Goal: Information Seeking & Learning: Check status

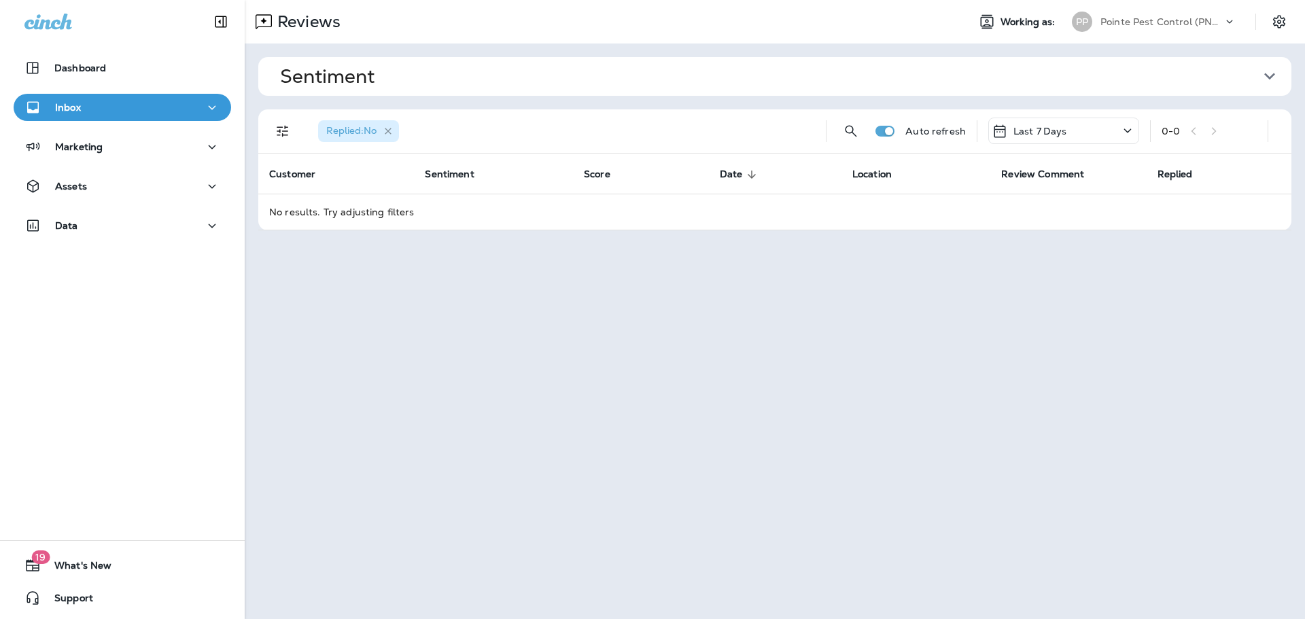
click at [394, 126] on icon "button" at bounding box center [389, 131] width 12 height 12
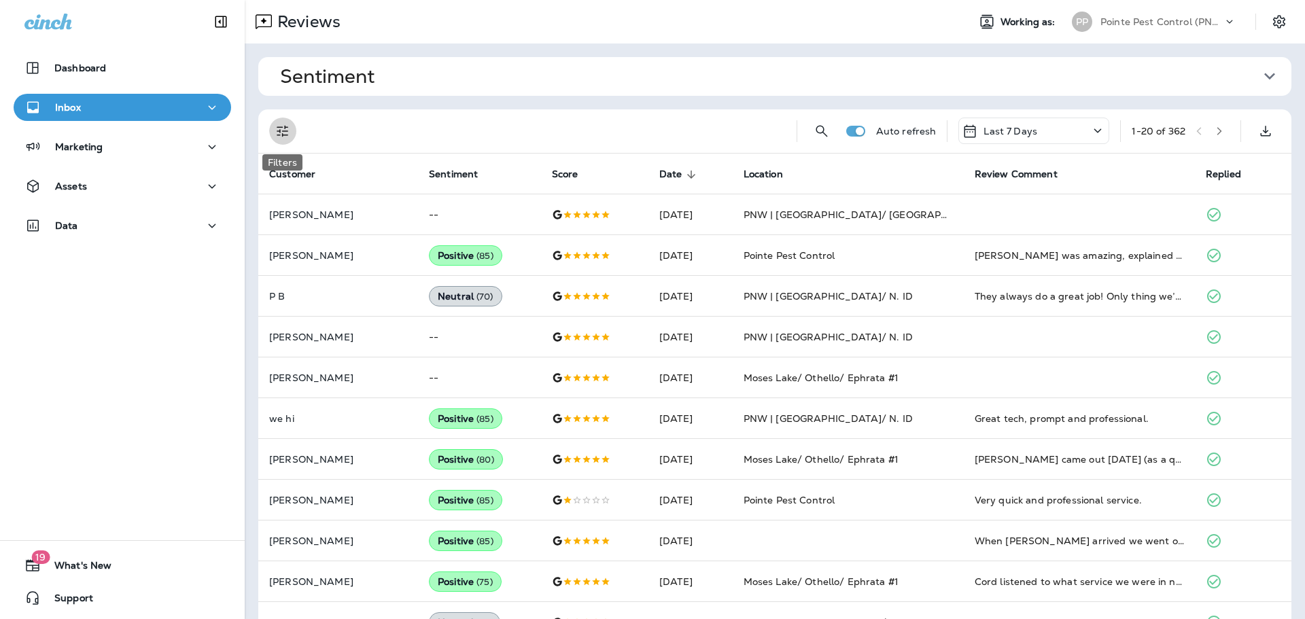
click at [277, 128] on icon "Filters" at bounding box center [283, 131] width 16 height 16
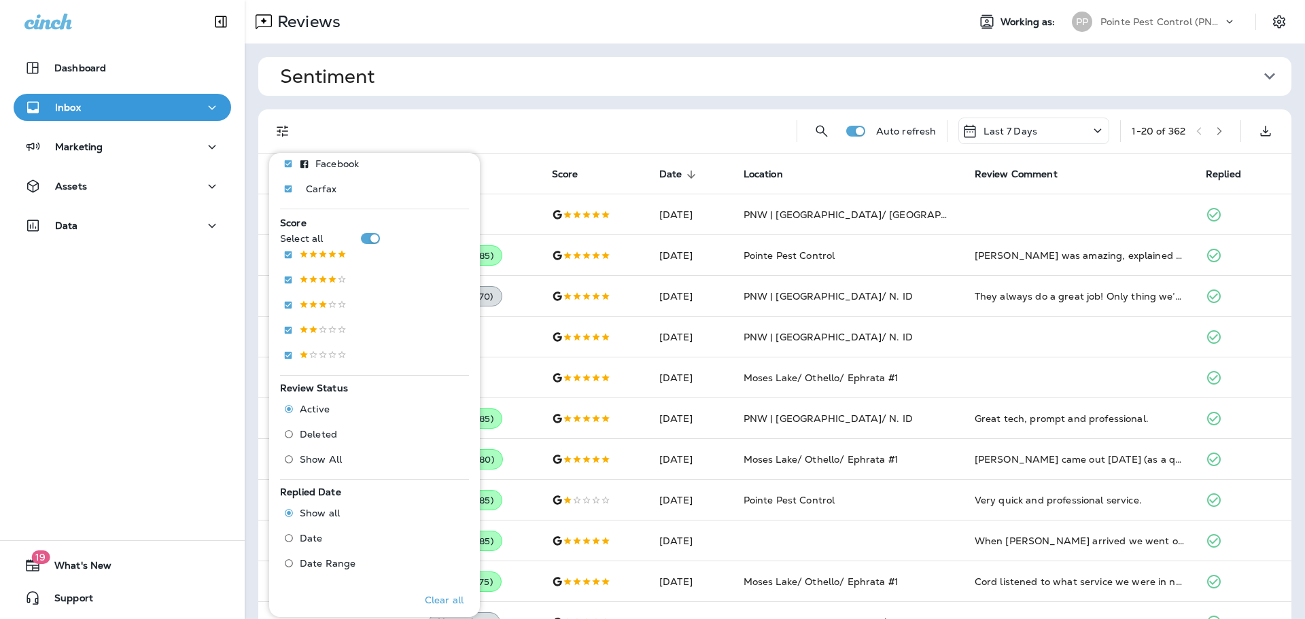
scroll to position [179, 0]
click at [300, 434] on span "Deleted" at bounding box center [318, 436] width 37 height 11
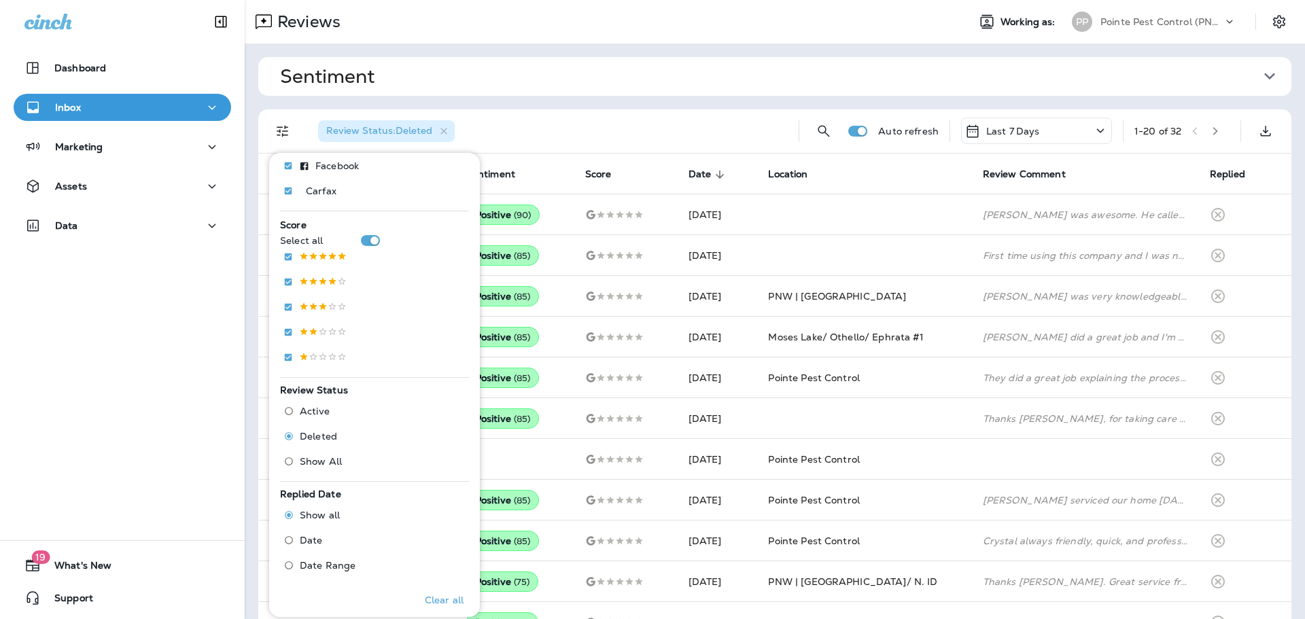
click at [542, 131] on div "Review Status : Deleted" at bounding box center [547, 131] width 481 height 44
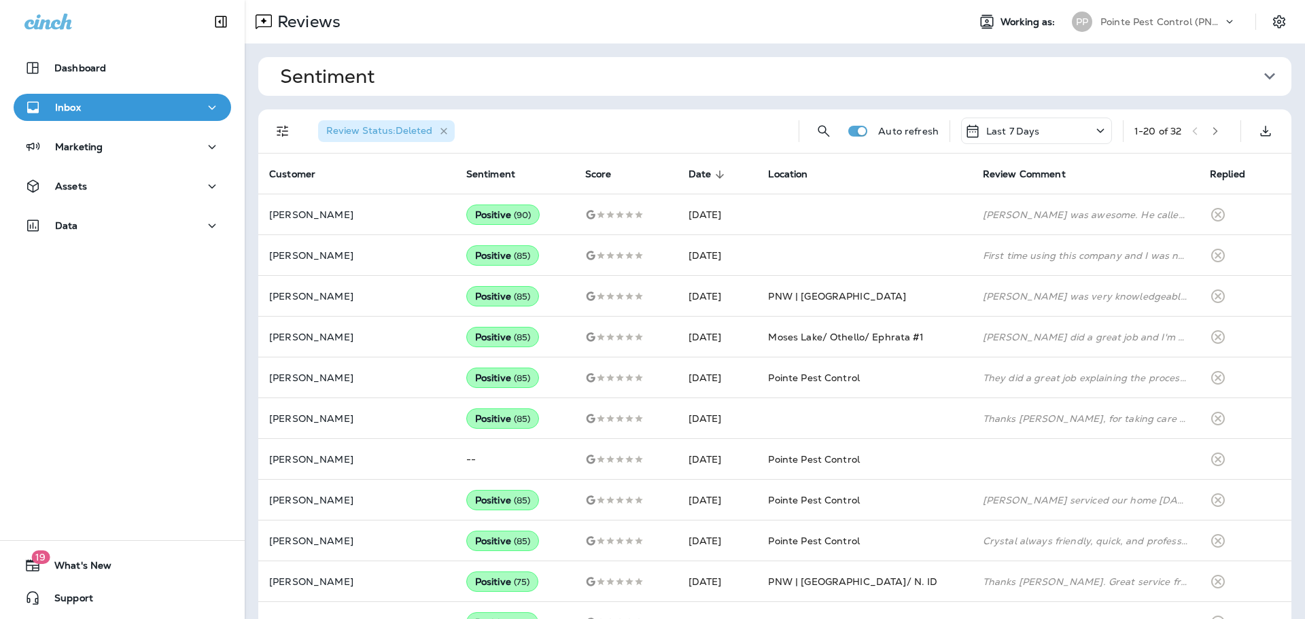
click at [440, 128] on icon "button" at bounding box center [444, 131] width 12 height 12
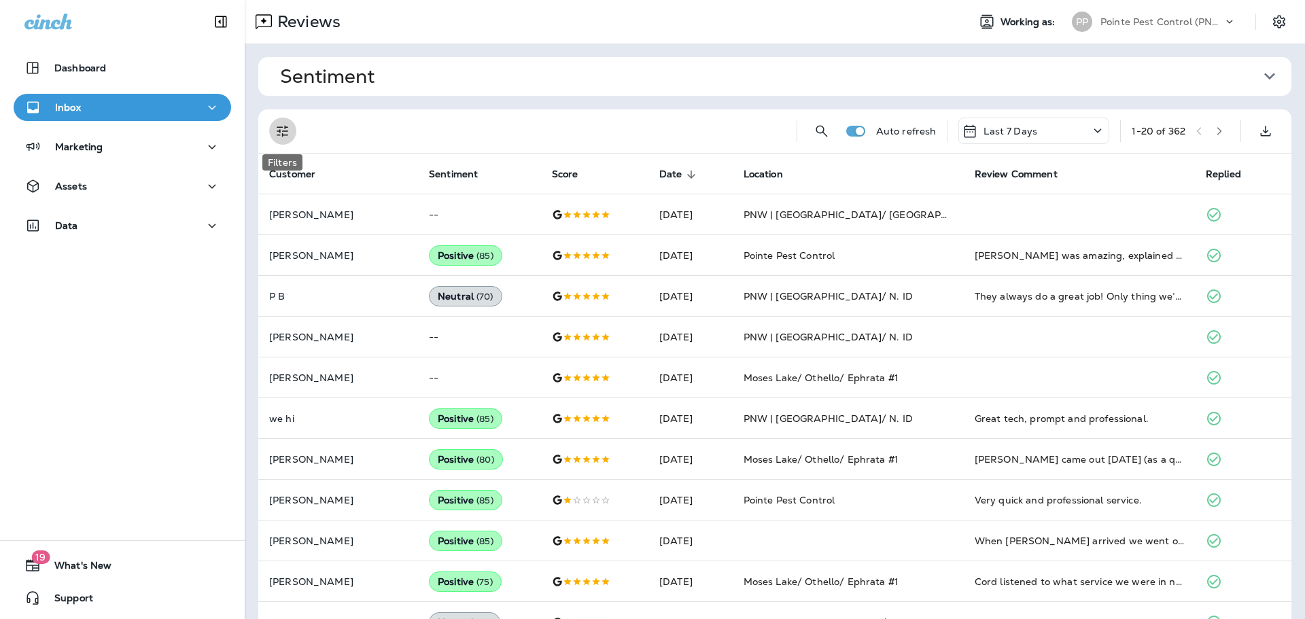
click at [277, 120] on button "Filters" at bounding box center [282, 131] width 27 height 27
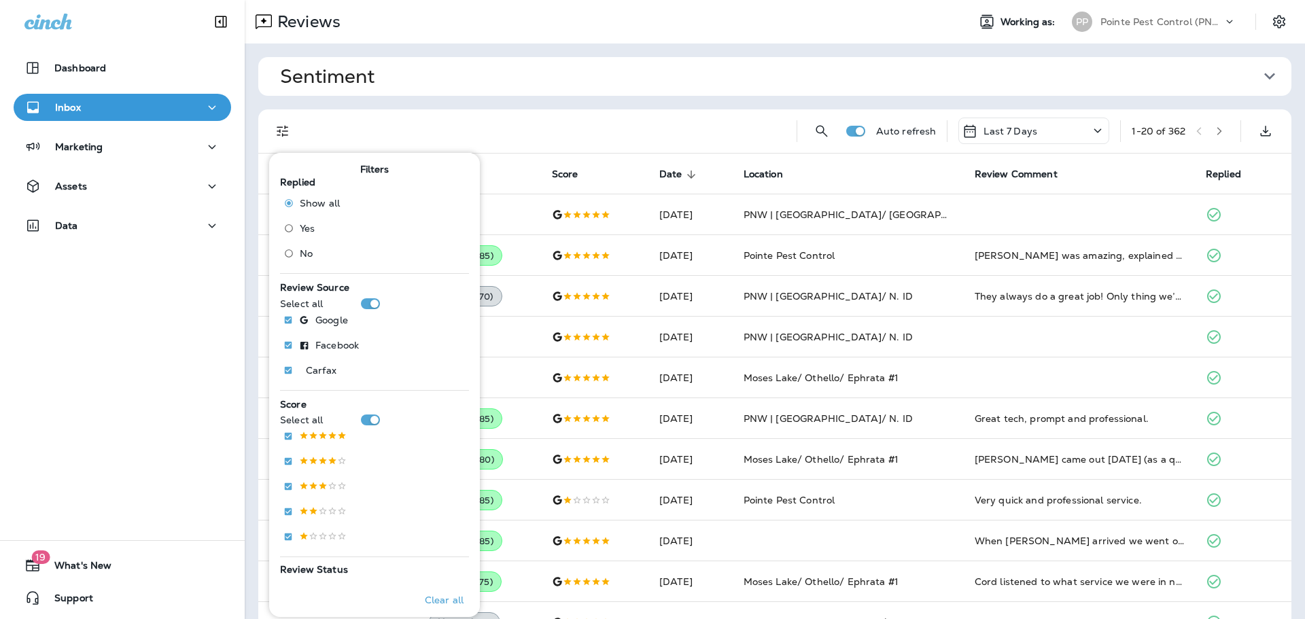
click at [663, 75] on span "Sentiment" at bounding box center [769, 76] width 979 height 22
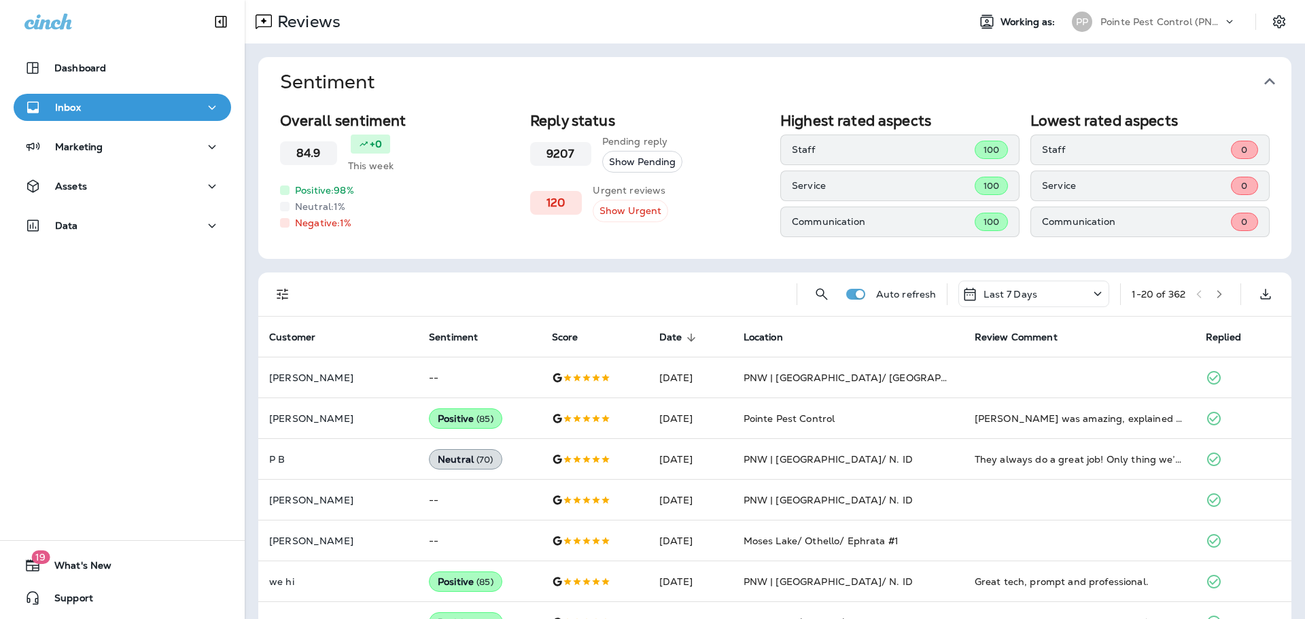
click at [627, 65] on button "Sentiment" at bounding box center [785, 82] width 1033 height 50
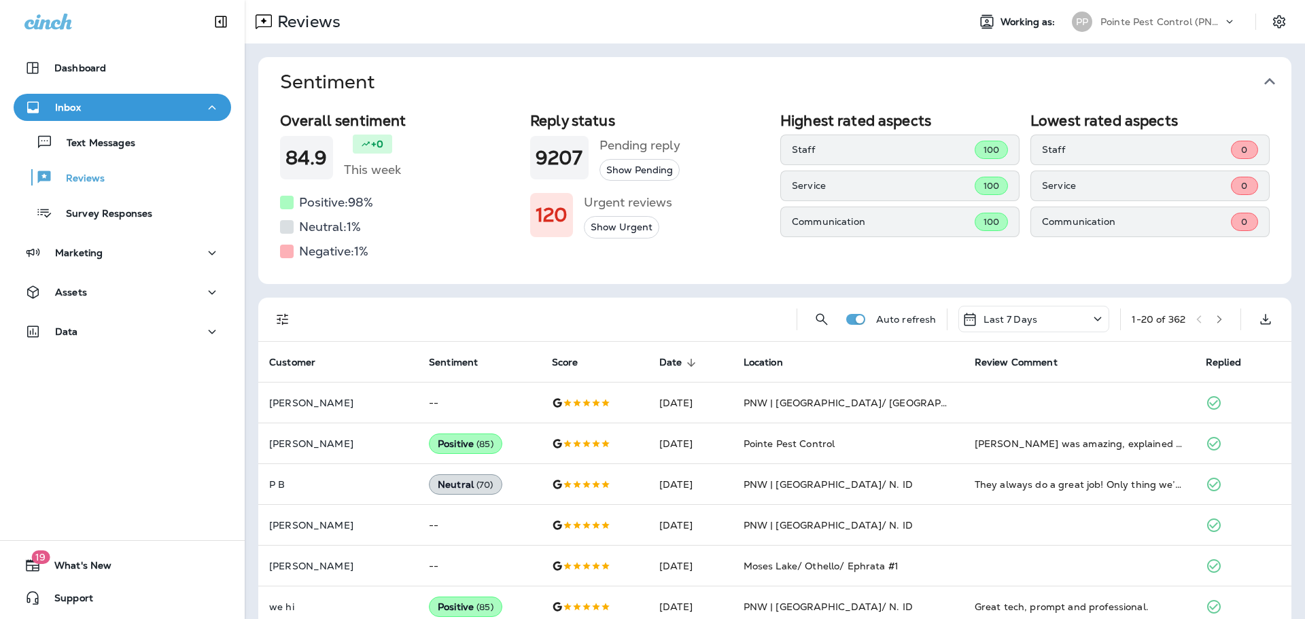
click at [1267, 77] on icon "button" at bounding box center [1270, 82] width 22 height 22
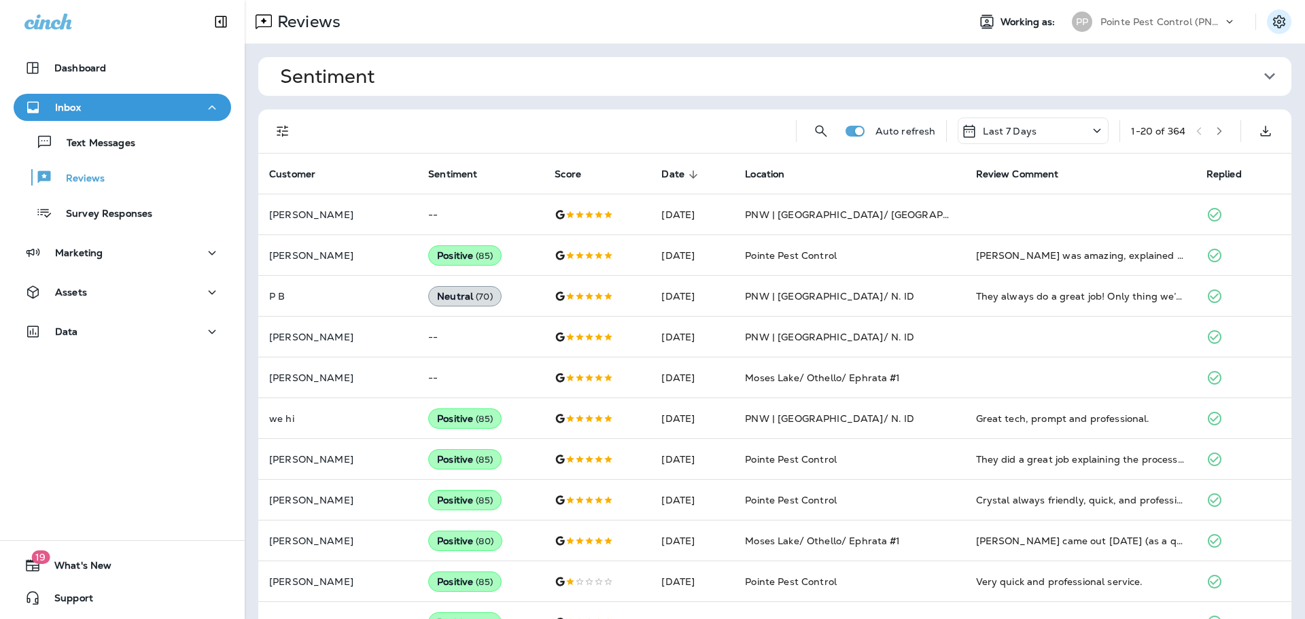
click at [1280, 22] on icon "Settings" at bounding box center [1279, 22] width 16 height 16
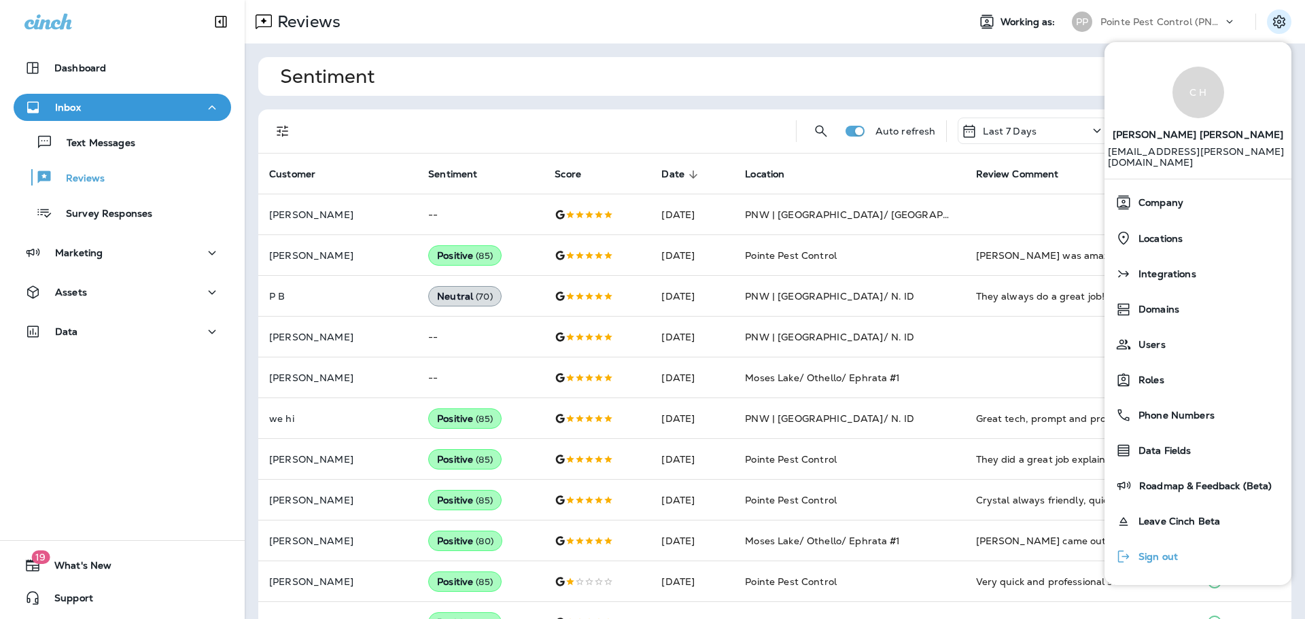
click at [1150, 551] on span "Sign out" at bounding box center [1155, 557] width 46 height 12
